Goal: Task Accomplishment & Management: Manage account settings

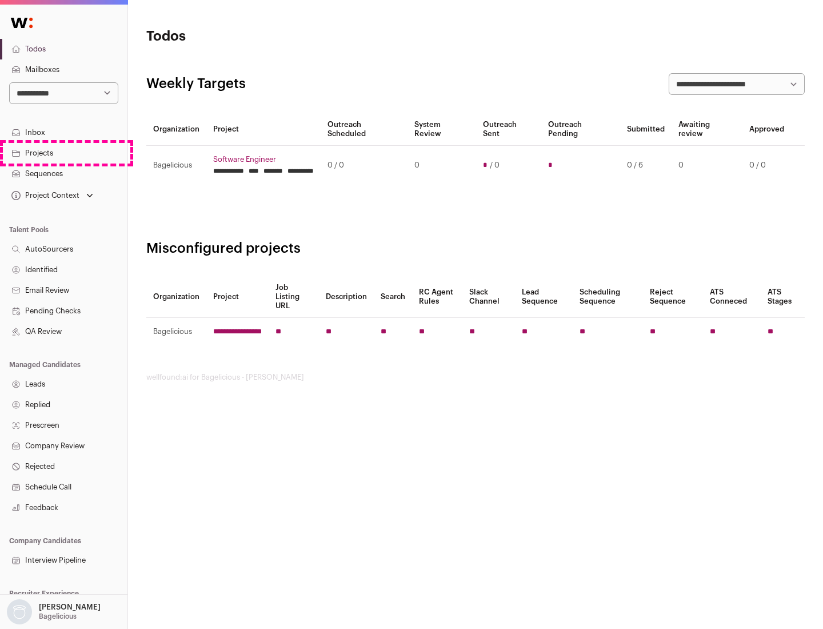
click at [63, 153] on link "Projects" at bounding box center [64, 153] width 128 height 21
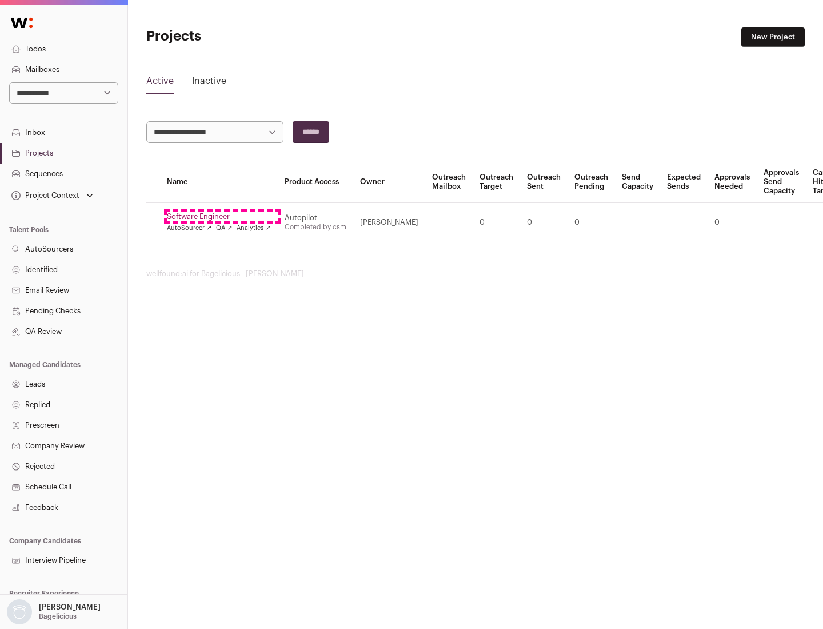
click at [222, 217] on link "Software Engineer" at bounding box center [219, 216] width 104 height 9
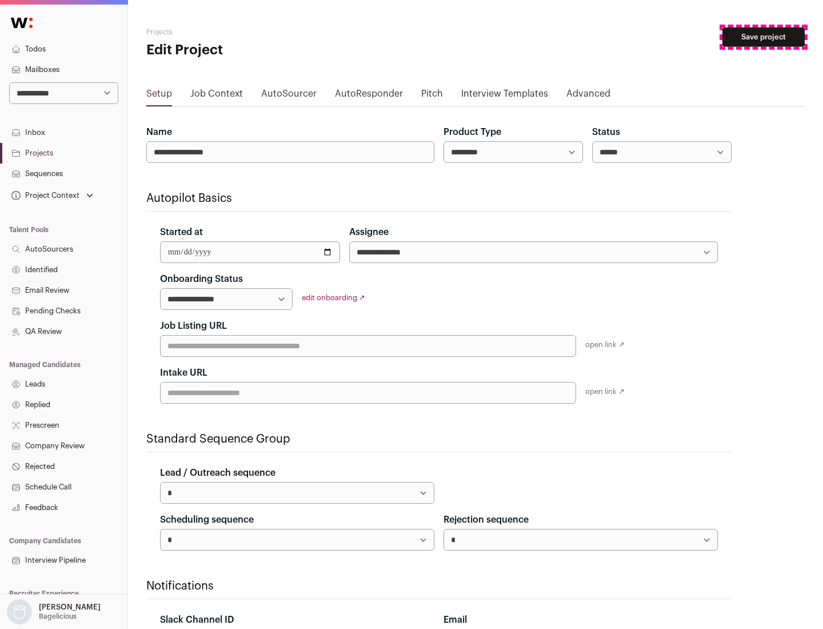
click at [764, 37] on button "Save project" at bounding box center [764, 36] width 82 height 19
